Goal: Find specific page/section: Find specific page/section

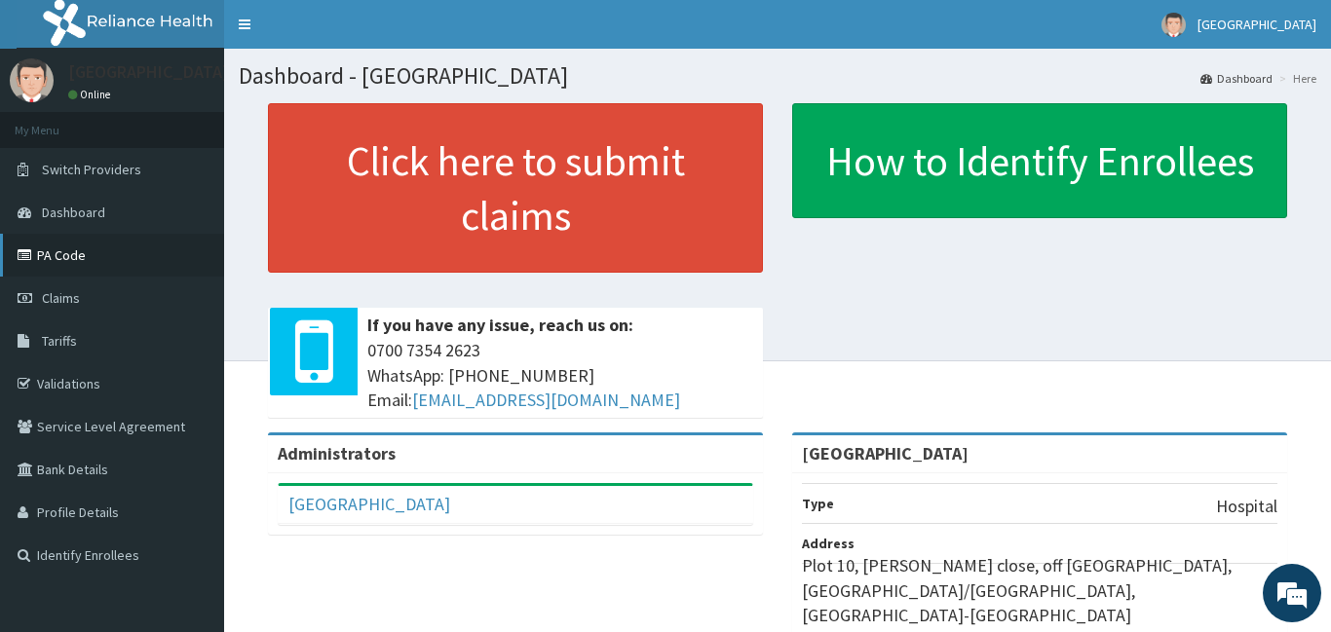
click at [86, 269] on link "PA Code" at bounding box center [112, 255] width 224 height 43
click at [54, 262] on link "PA Code" at bounding box center [112, 255] width 224 height 43
